Goal: Check status: Check status

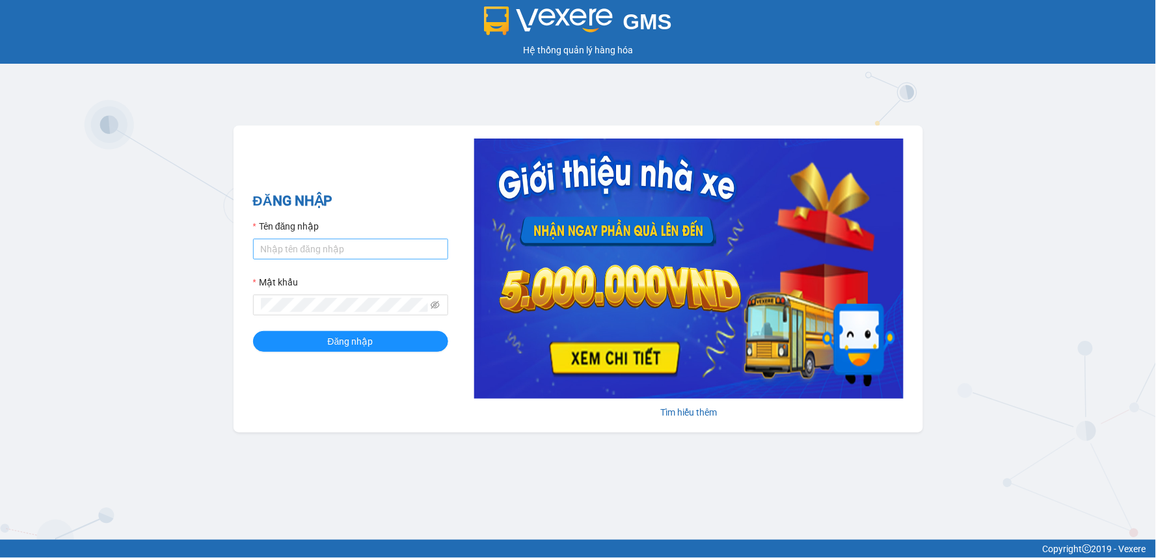
click at [283, 250] on input "Tên đăng nhập" at bounding box center [350, 249] width 195 height 21
type input "the.trungnga"
click at [253, 331] on button "Đăng nhập" at bounding box center [350, 341] width 195 height 21
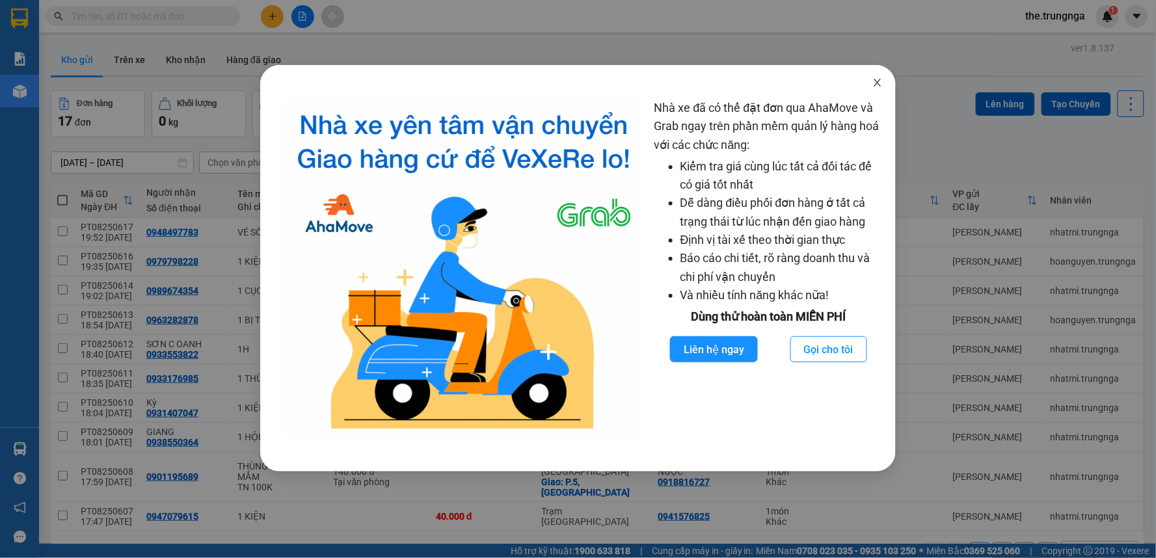
click at [880, 78] on icon "close" at bounding box center [877, 82] width 10 height 10
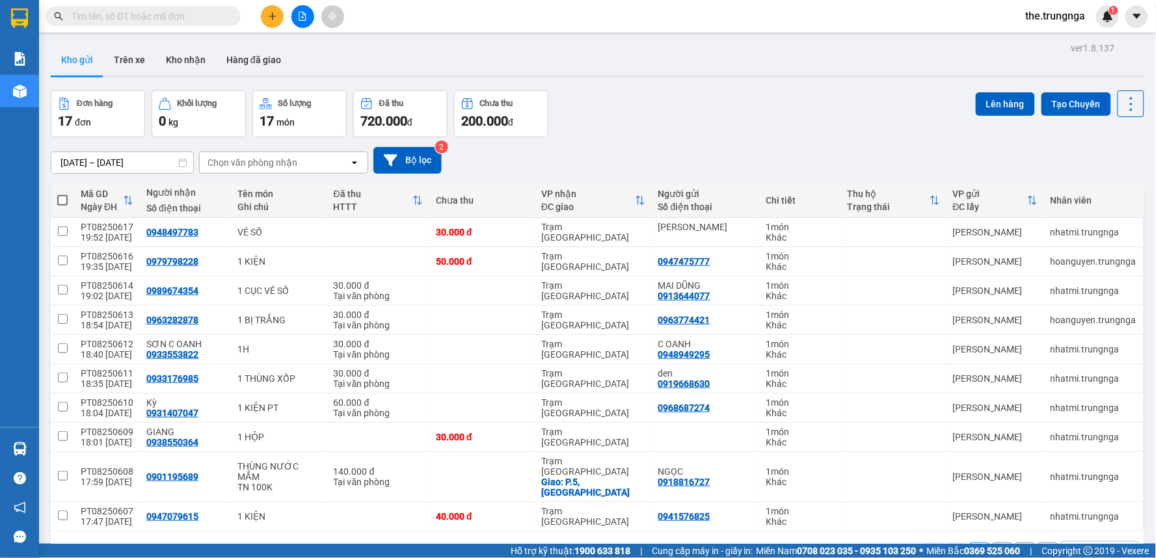
click at [174, 10] on input "text" at bounding box center [149, 16] width 154 height 14
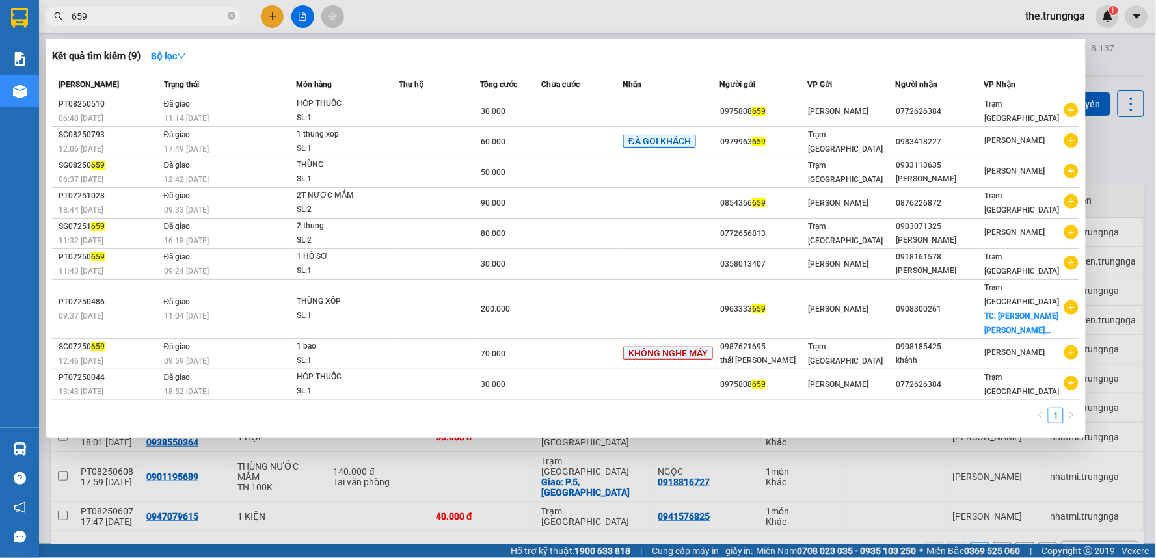
click at [101, 18] on input "659" at bounding box center [149, 16] width 154 height 14
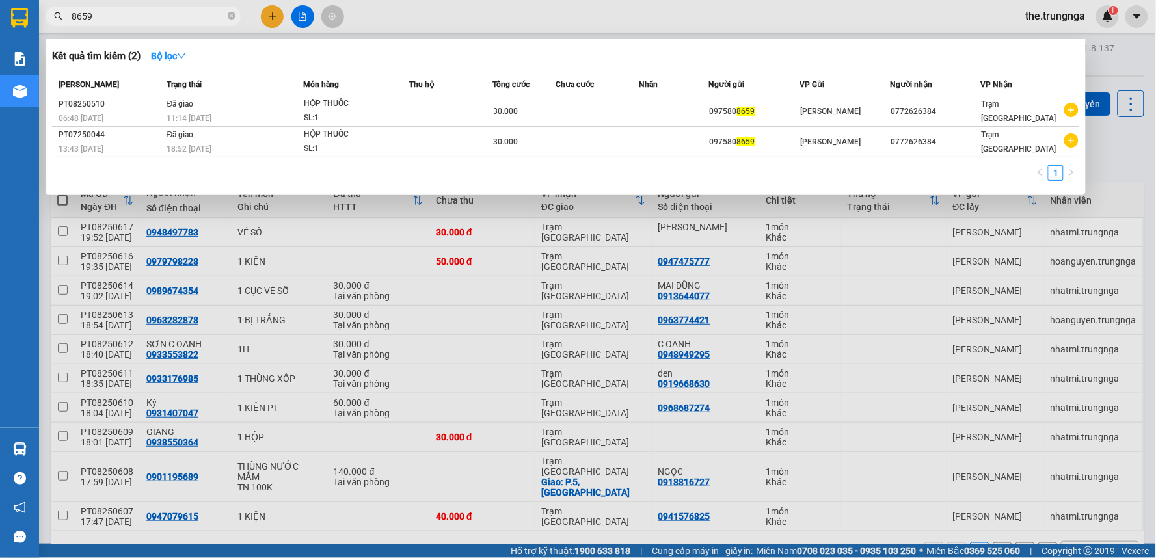
click at [423, 4] on div at bounding box center [578, 279] width 1156 height 558
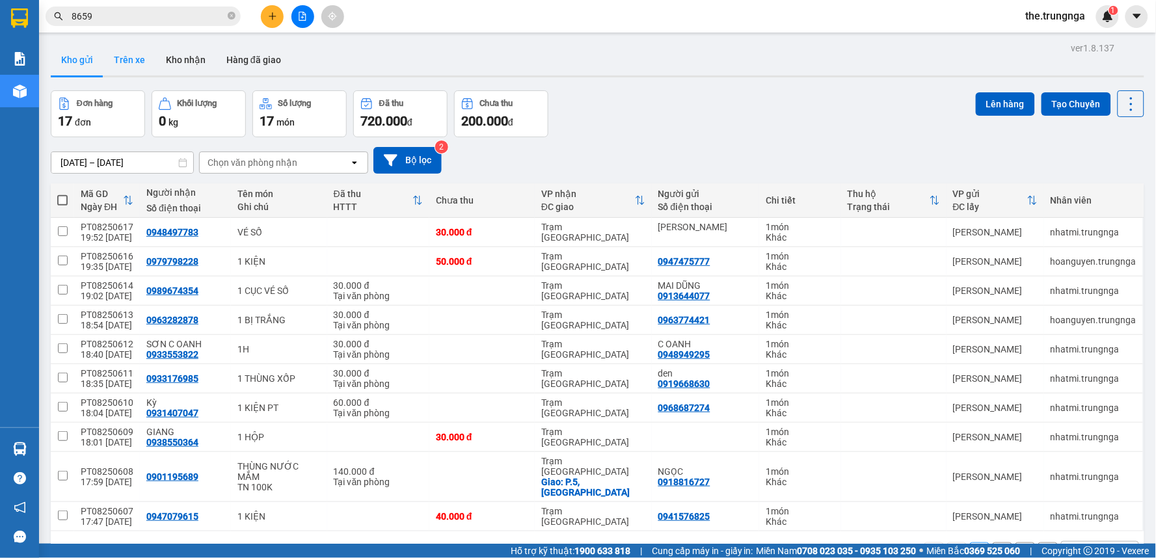
drag, startPoint x: 146, startPoint y: 64, endPoint x: 130, endPoint y: 62, distance: 15.7
click at [146, 63] on button "Trên xe" at bounding box center [129, 59] width 52 height 31
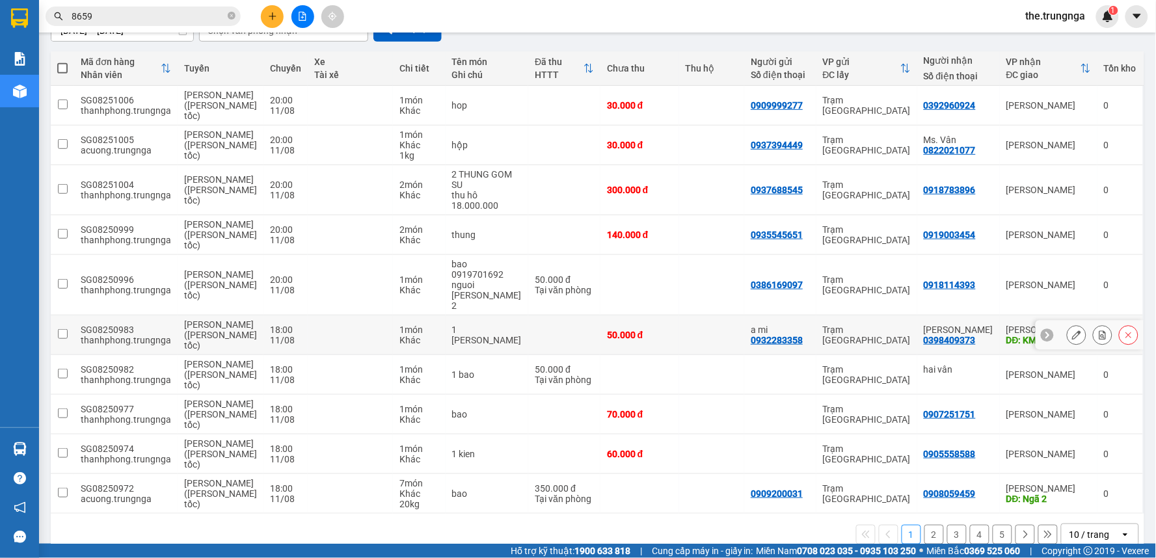
scroll to position [135, 0]
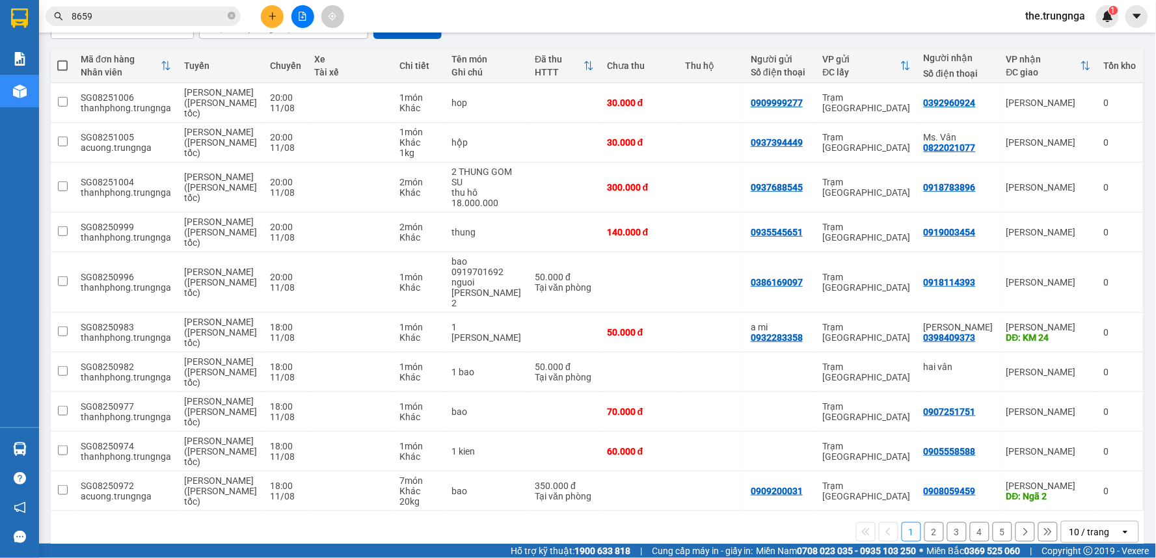
click at [924, 522] on button "2" at bounding box center [934, 532] width 20 height 20
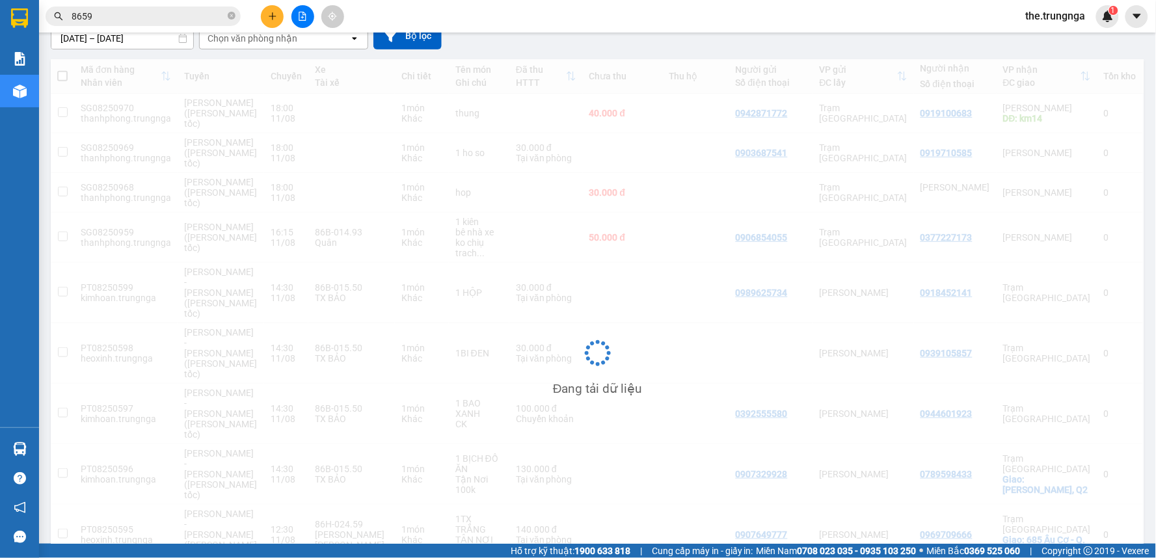
scroll to position [125, 0]
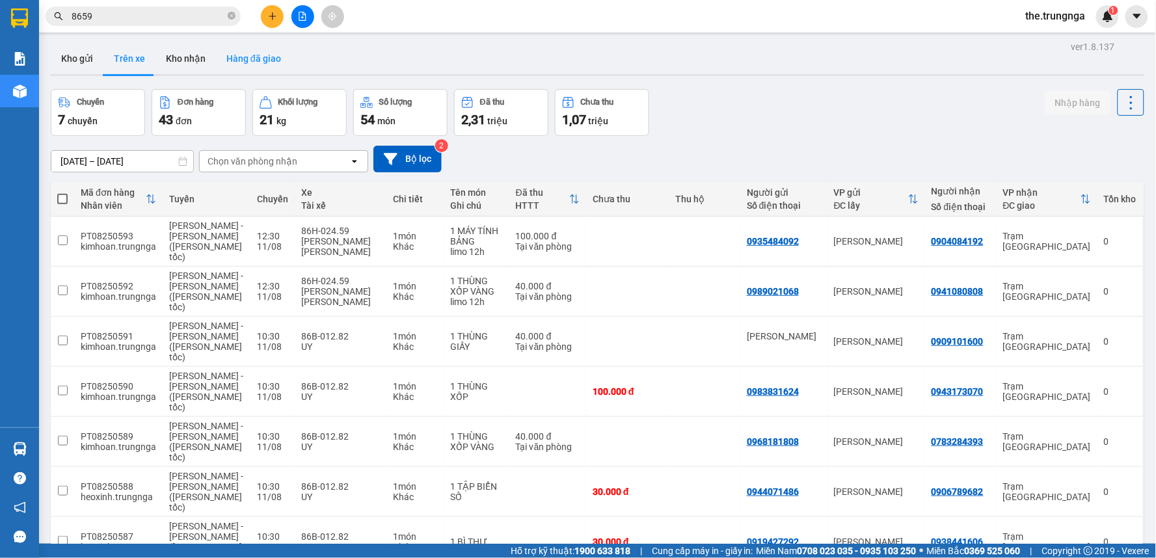
scroll to position [0, 0]
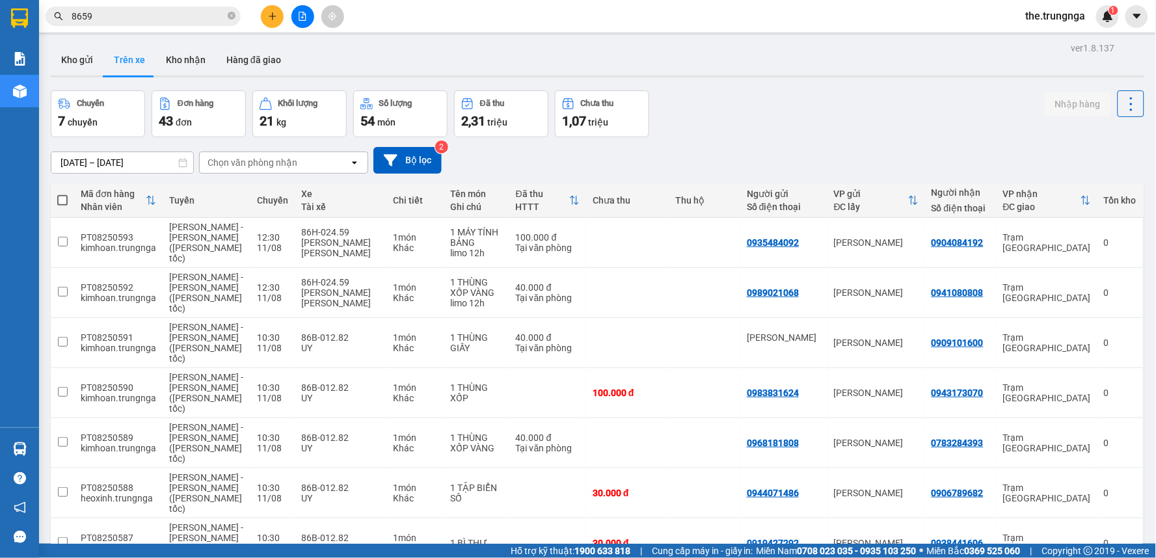
click at [179, 7] on span "8659" at bounding box center [143, 17] width 195 height 20
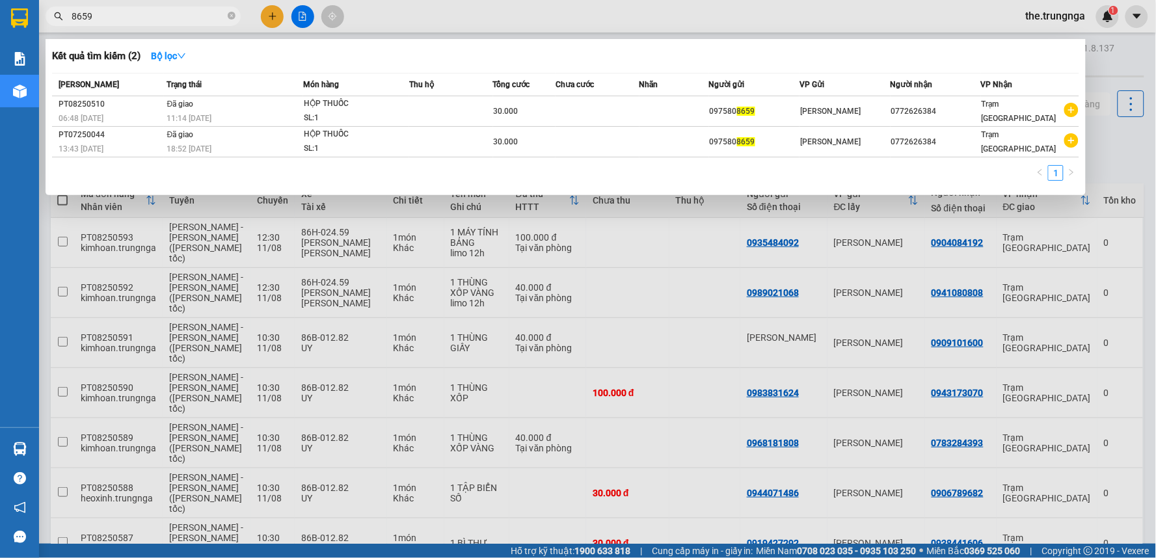
click at [139, 21] on input "8659" at bounding box center [149, 16] width 154 height 14
type input "8"
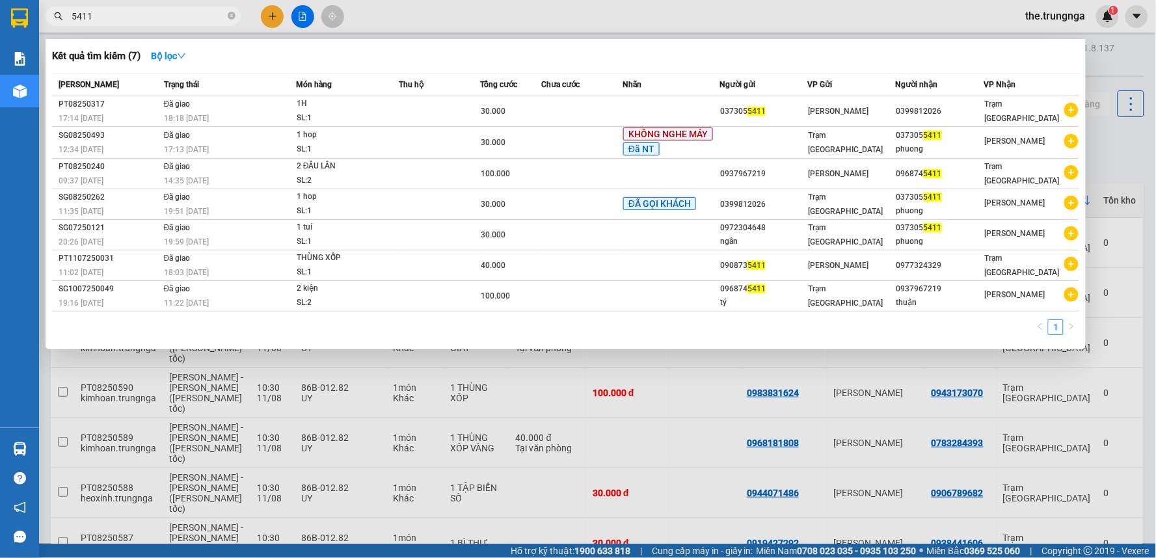
click at [139, 15] on input "5411" at bounding box center [149, 16] width 154 height 14
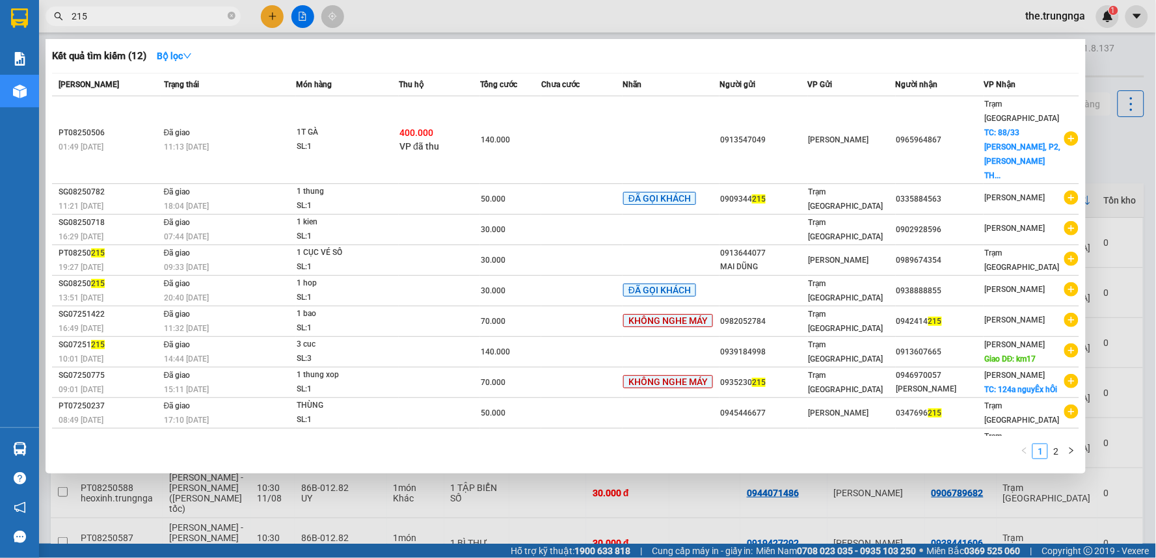
type input "215"
click at [456, 16] on div at bounding box center [578, 279] width 1156 height 558
